Goal: Information Seeking & Learning: Learn about a topic

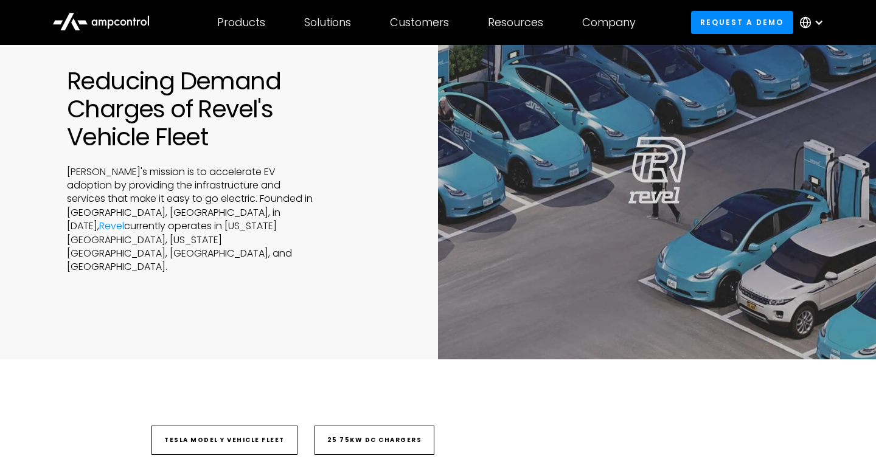
scroll to position [74, 0]
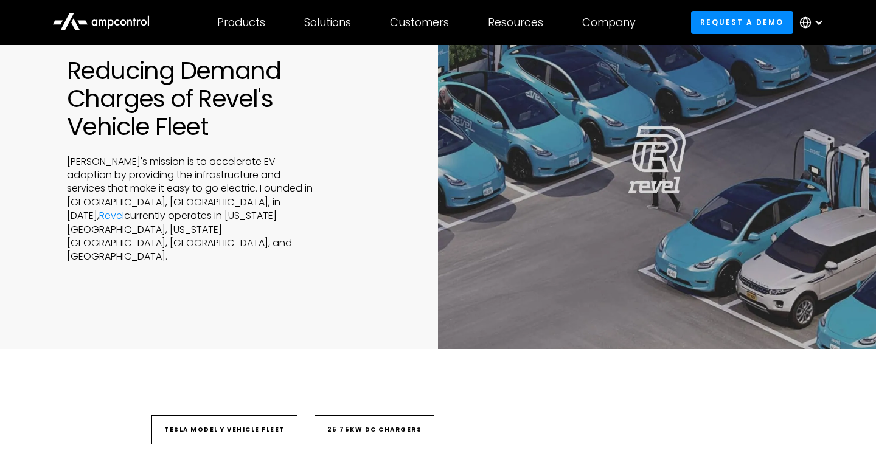
click at [47, 198] on div "Reducing Demand Charges of Revel's Vehicle Fleet Revel's mission is to accelera…" at bounding box center [219, 161] width 438 height 208
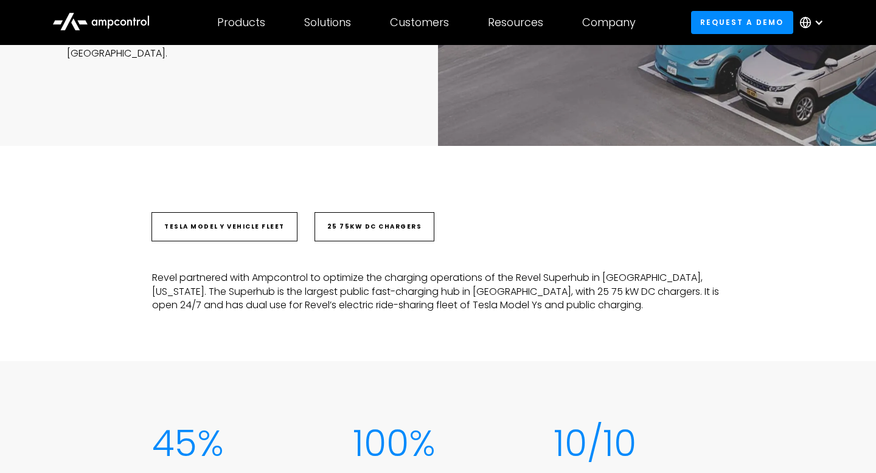
scroll to position [320, 0]
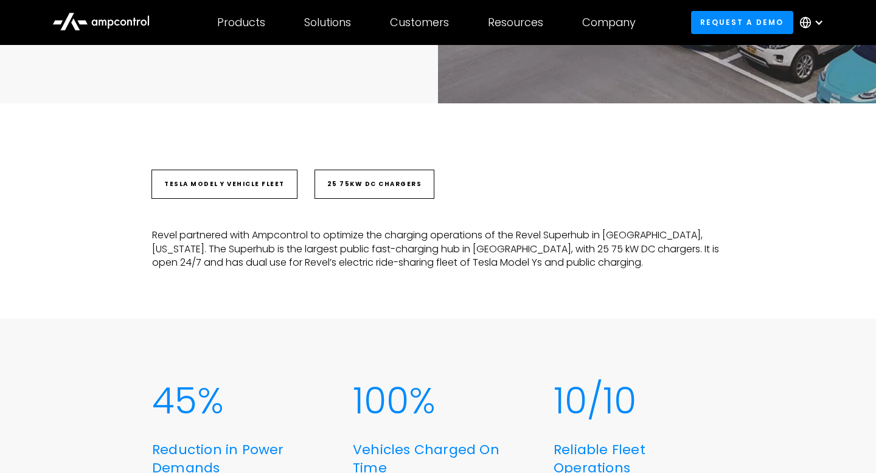
click at [107, 272] on div "Tesla Model Y vehicle fleet 25 75kW DC chargers Revel partnered with Ampcontrol…" at bounding box center [438, 210] width 876 height 215
click at [113, 241] on div "Tesla Model Y vehicle fleet 25 75kW DC chargers Revel partnered with Ampcontrol…" at bounding box center [438, 210] width 876 height 215
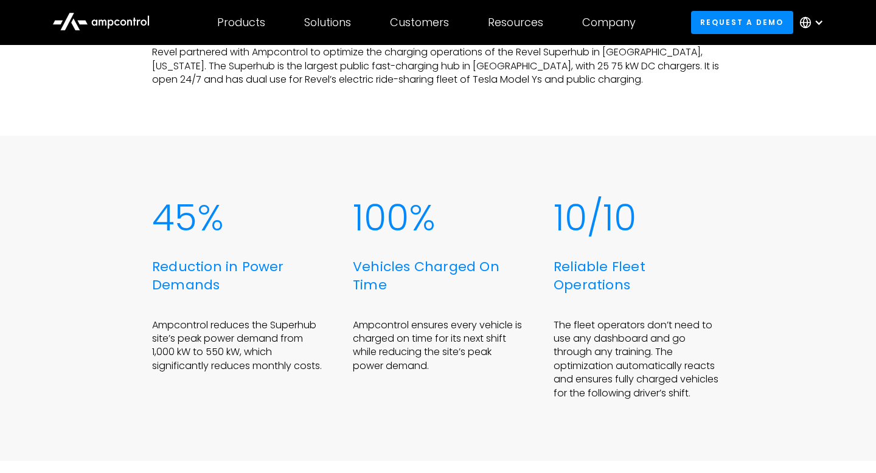
scroll to position [506, 0]
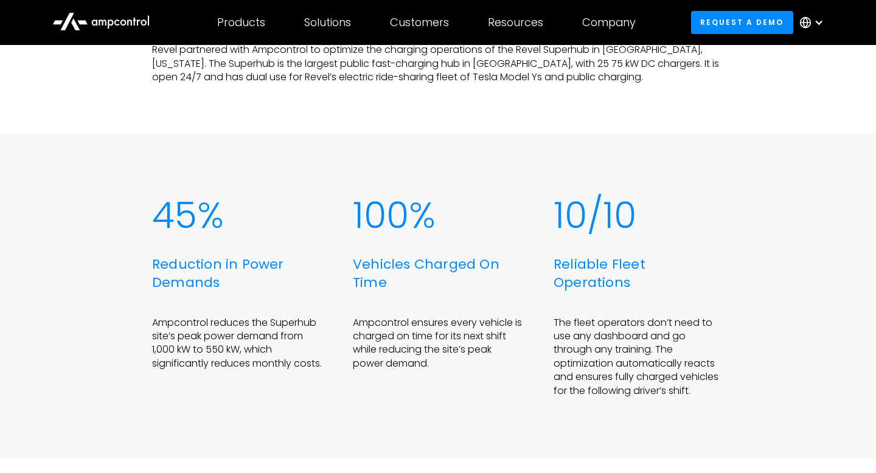
click at [113, 241] on div "45% Reduction in Power Demands Ampcontrol reduces the Superhub site’s peak powe…" at bounding box center [438, 296] width 876 height 326
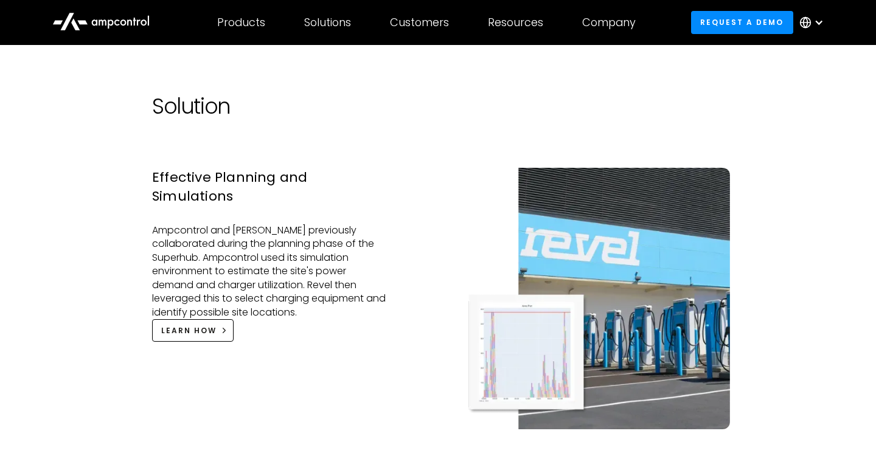
scroll to position [1298, 0]
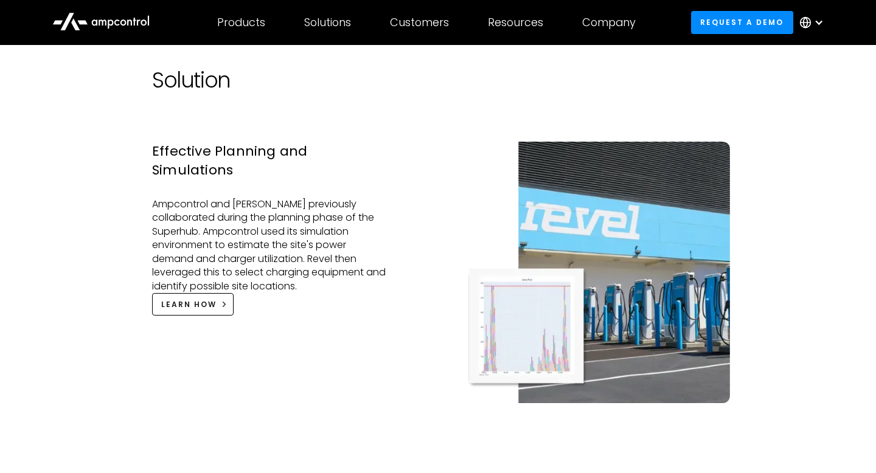
click at [113, 241] on div "Challenges Avoid High Demand Charges New York City has some of the most expensi…" at bounding box center [438, 463] width 876 height 1473
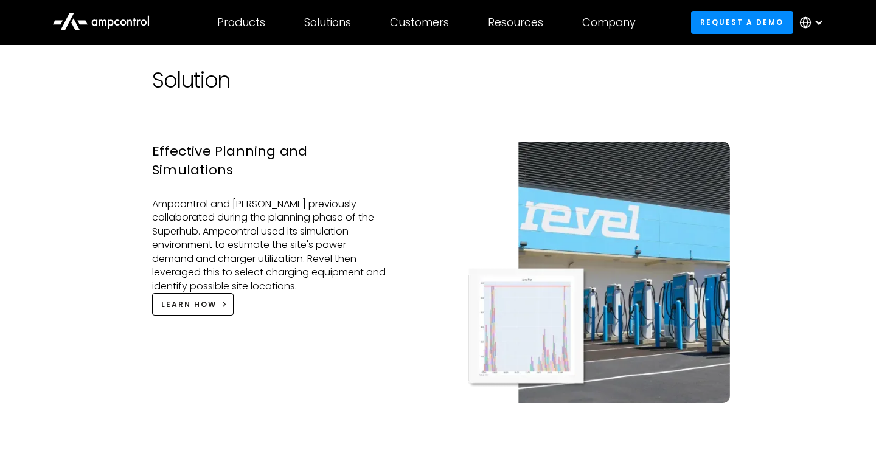
click at [113, 241] on div "Challenges Avoid High Demand Charges New York City has some of the most expensi…" at bounding box center [438, 463] width 876 height 1473
click at [130, 216] on div "Challenges Avoid High Demand Charges New York City has some of the most expensi…" at bounding box center [438, 463] width 876 height 1473
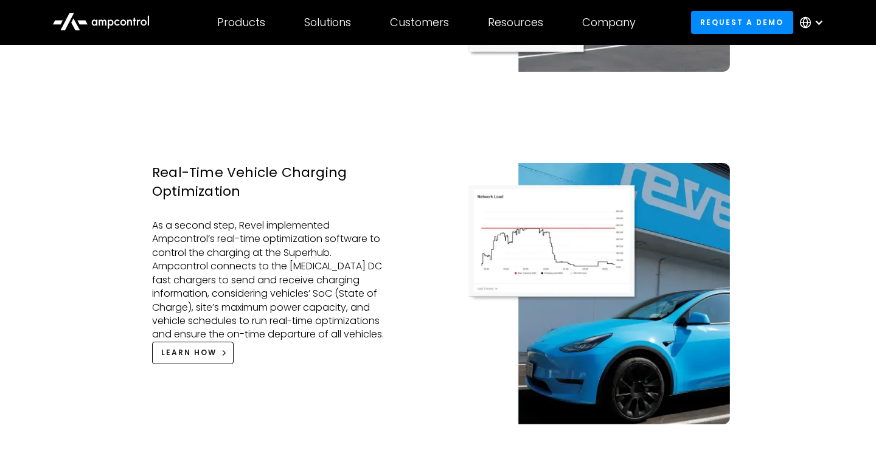
scroll to position [1653, 0]
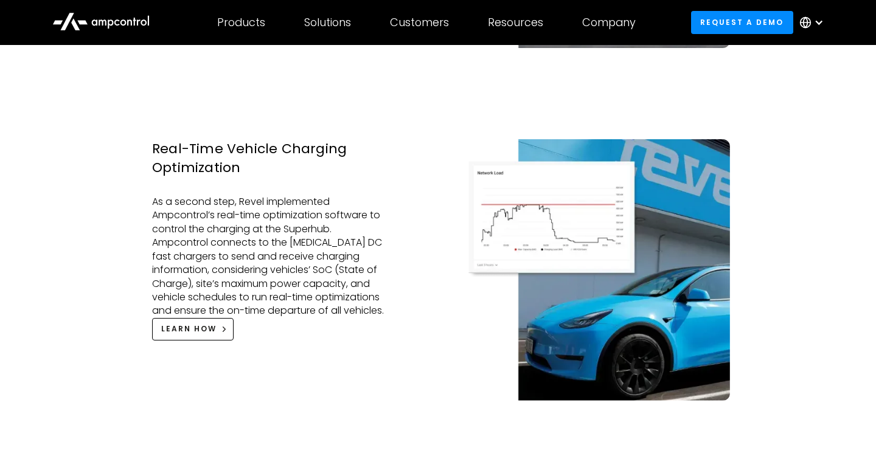
click at [130, 216] on div "Challenges Avoid High Demand Charges New York City has some of the most expensi…" at bounding box center [438, 108] width 876 height 1473
click at [130, 217] on div "Challenges Avoid High Demand Charges New York City has some of the most expensi…" at bounding box center [438, 108] width 876 height 1473
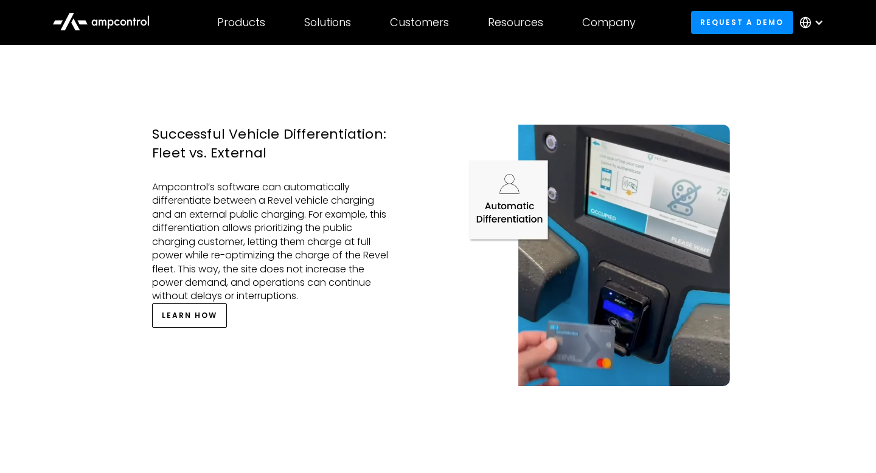
scroll to position [2022, 0]
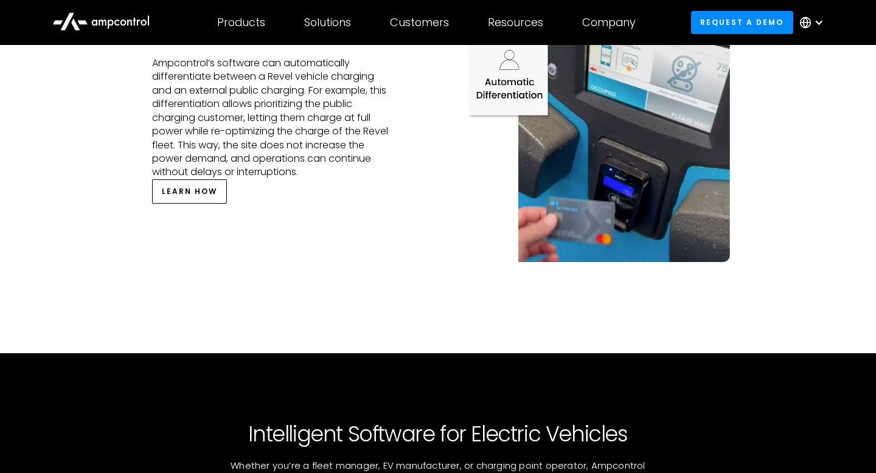
scroll to position [2146, 0]
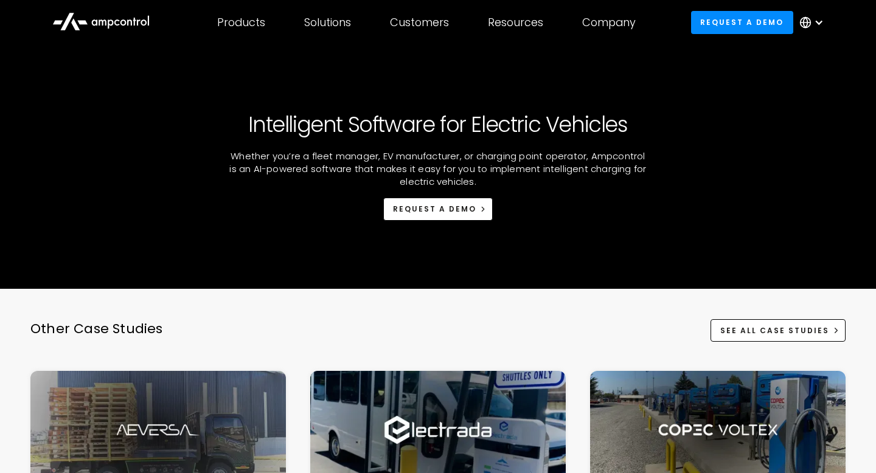
scroll to position [2454, 0]
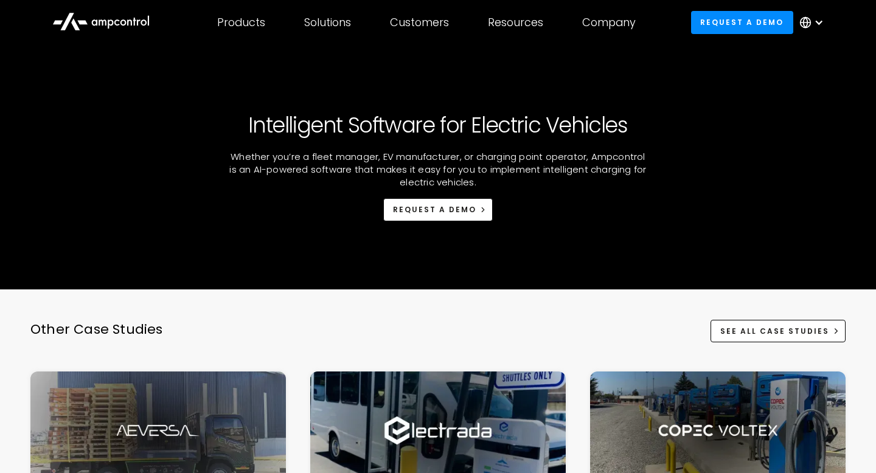
click at [120, 236] on div "Intelligent Software for Electric Vehicles Whether you’re a fleet manager, EV m…" at bounding box center [438, 167] width 796 height 172
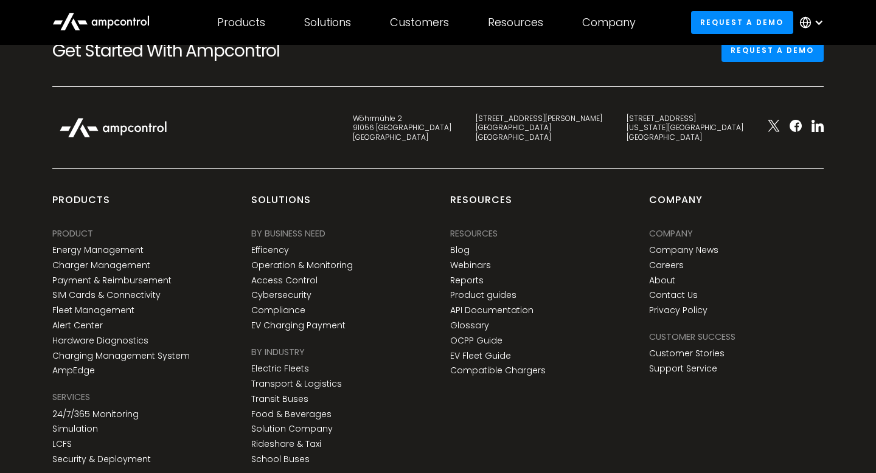
scroll to position [3132, 0]
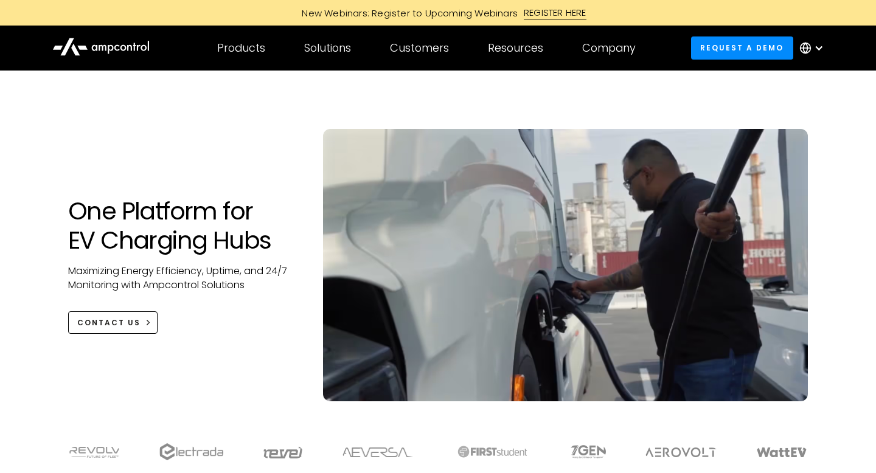
click at [30, 285] on div "One Platform for EV Charging Hubs Maximizing Energy Efficiency, Uptime, and 24/…" at bounding box center [438, 248] width 876 height 355
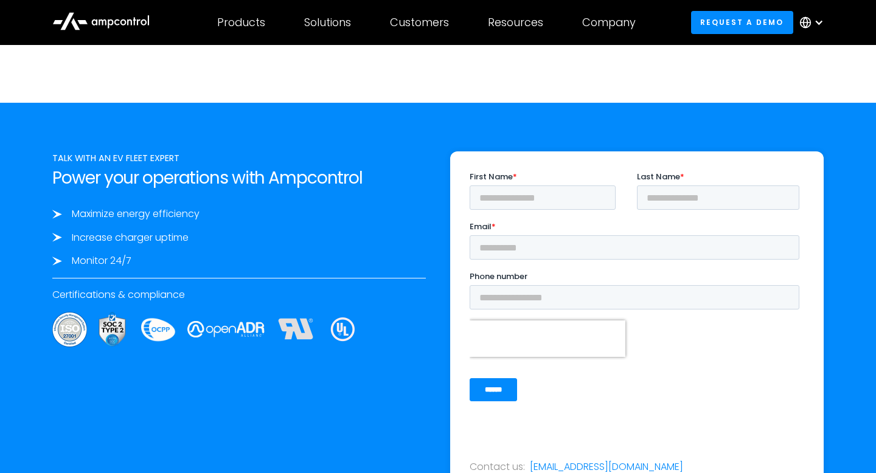
scroll to position [3904, 0]
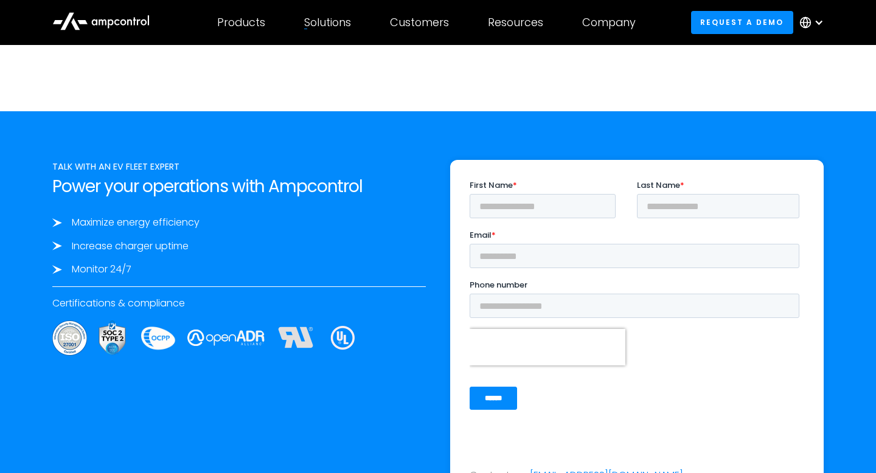
click at [124, 29] on icon at bounding box center [100, 20] width 97 height 29
